Goal: Check status: Check status

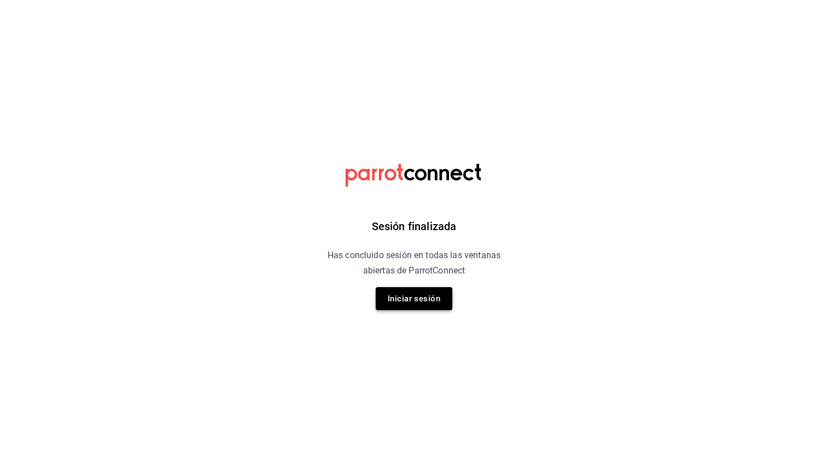
click at [411, 296] on button "Iniciar sesión" at bounding box center [414, 298] width 77 height 23
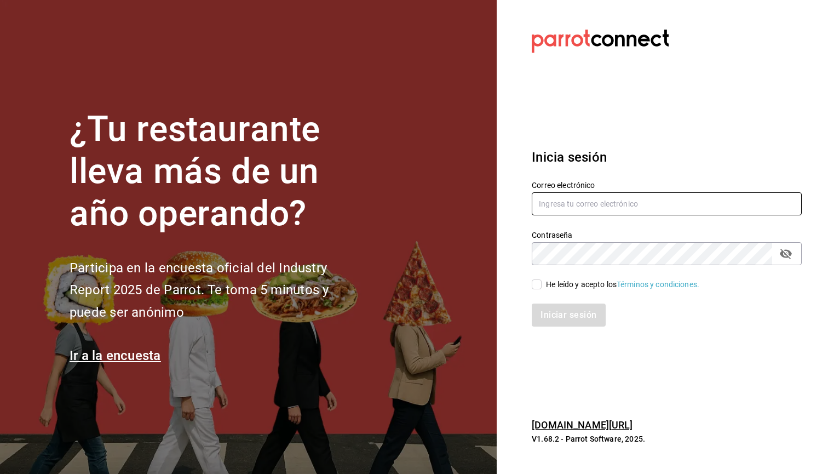
type input "[EMAIL_ADDRESS][DOMAIN_NAME]"
click at [539, 288] on input "He leído y acepto los Términos y condiciones." at bounding box center [537, 284] width 10 height 10
checkbox input "true"
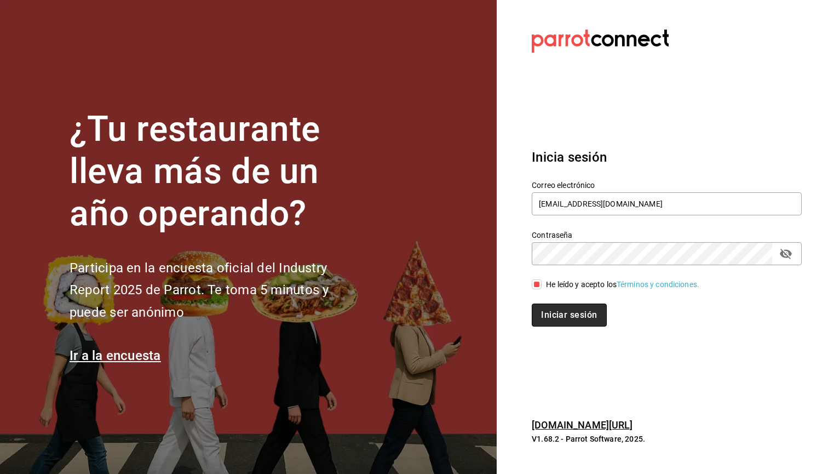
click at [548, 311] on button "Iniciar sesión" at bounding box center [569, 314] width 74 height 23
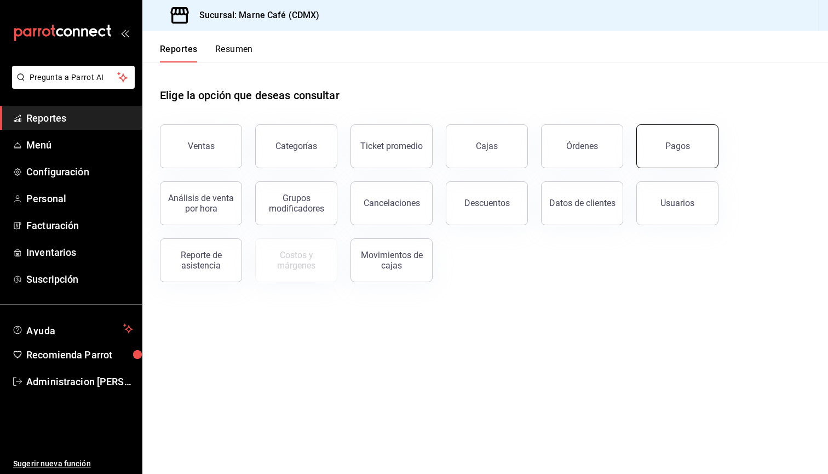
click at [662, 142] on button "Pagos" at bounding box center [677, 146] width 82 height 44
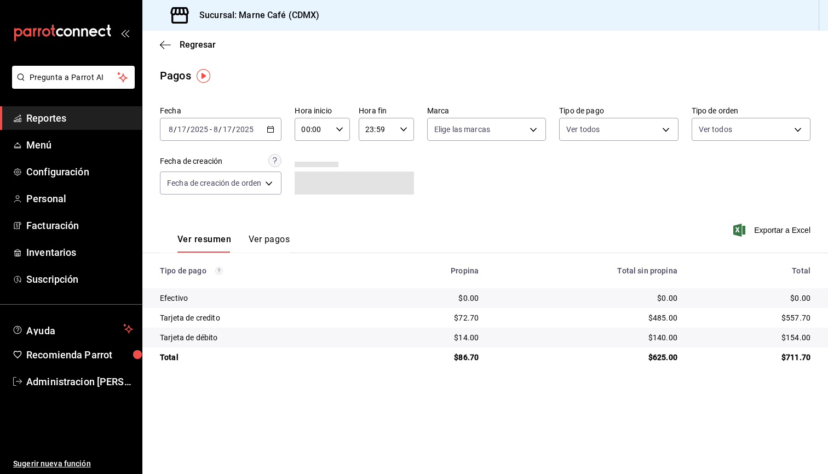
click at [245, 131] on input "2025" at bounding box center [245, 129] width 19 height 9
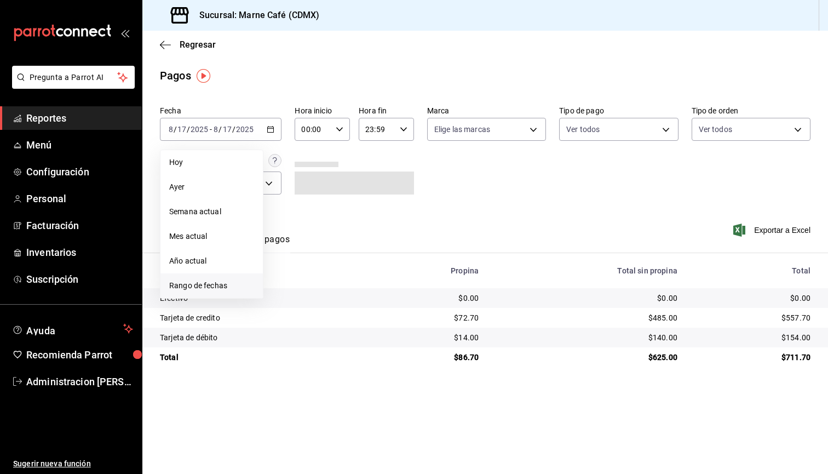
click at [191, 286] on span "Rango de fechas" at bounding box center [211, 286] width 85 height 12
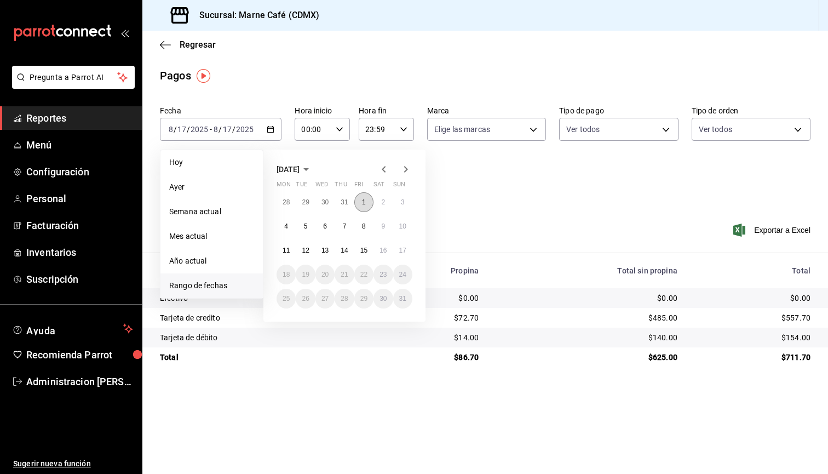
click at [363, 201] on abbr "1" at bounding box center [364, 202] width 4 height 8
click at [401, 250] on abbr "17" at bounding box center [402, 250] width 7 height 8
